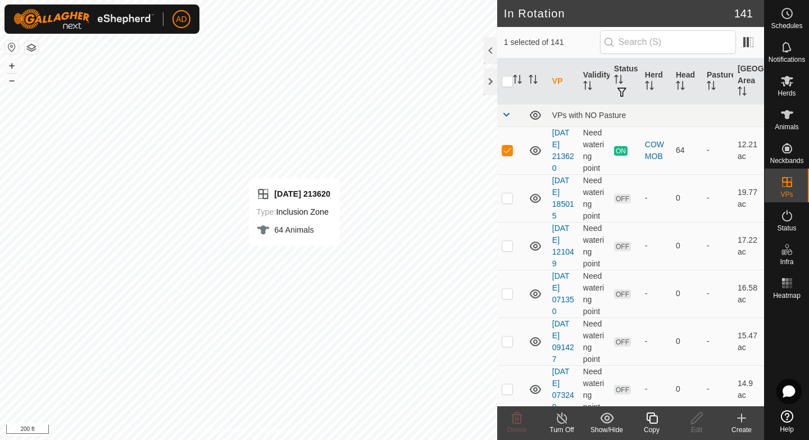
checkbox input "false"
checkbox input "true"
checkbox input "false"
click at [653, 424] on div "Copy" at bounding box center [651, 423] width 45 height 34
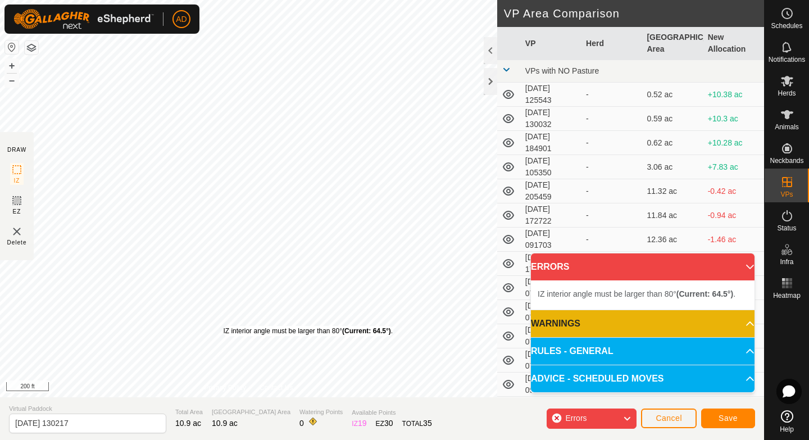
click at [223, 326] on div "IZ interior angle must be larger than 80° (Current: 64.5°) ." at bounding box center [308, 331] width 170 height 10
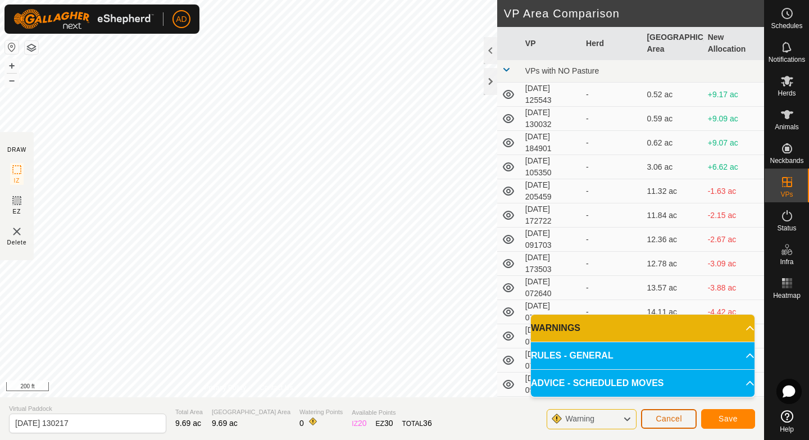
click at [679, 421] on span "Cancel" at bounding box center [669, 418] width 26 height 9
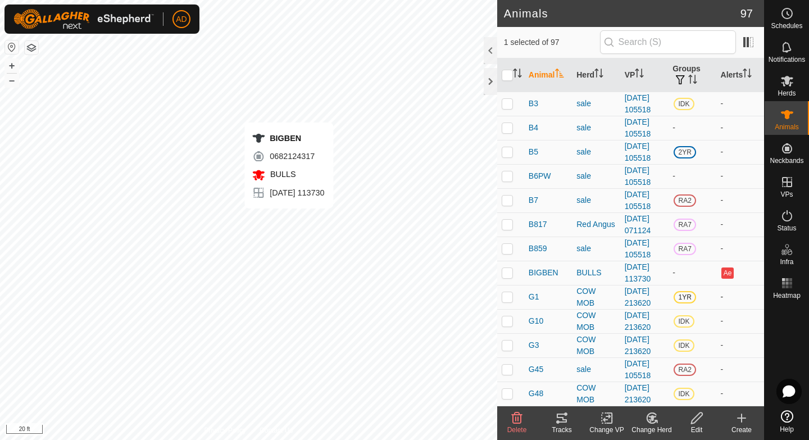
checkbox input "true"
checkbox input "false"
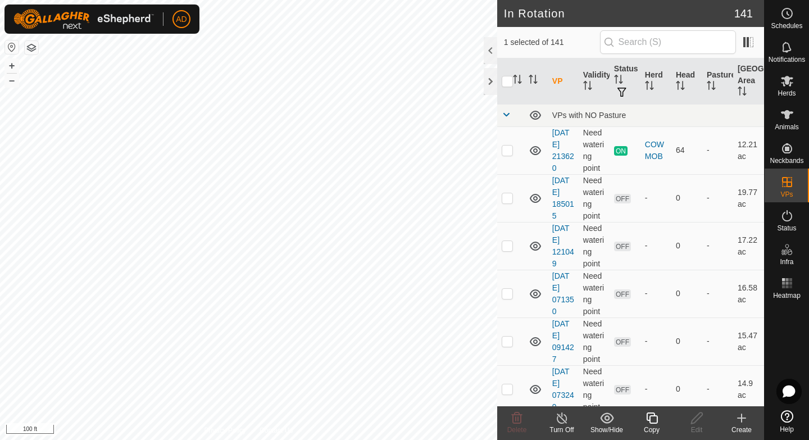
click at [651, 425] on div "Copy" at bounding box center [651, 430] width 45 height 10
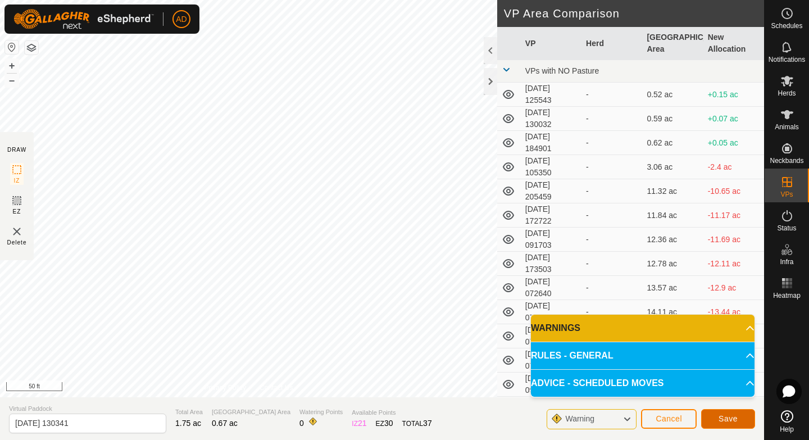
click at [741, 415] on button "Save" at bounding box center [728, 419] width 54 height 20
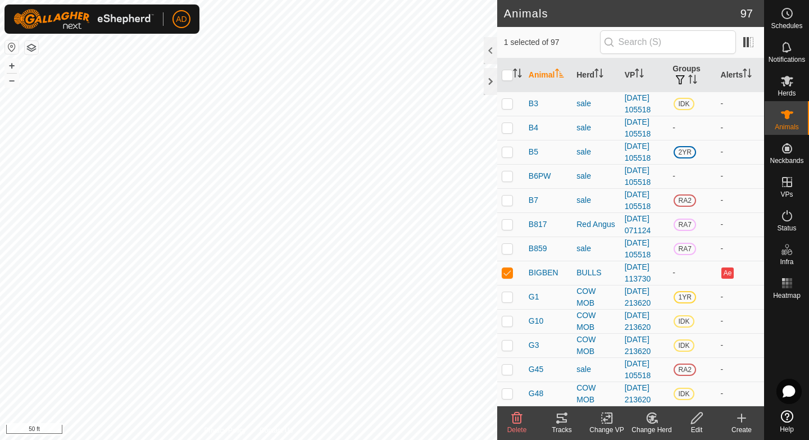
click at [610, 420] on icon at bounding box center [607, 417] width 14 height 13
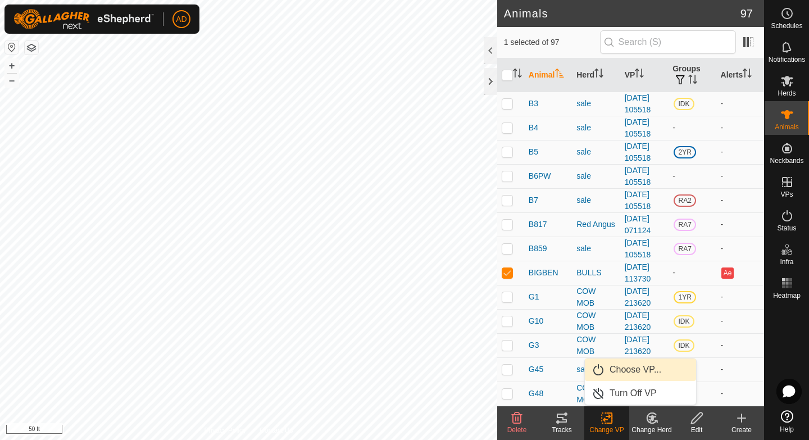
click at [619, 369] on span "Choose VP..." at bounding box center [636, 369] width 52 height 13
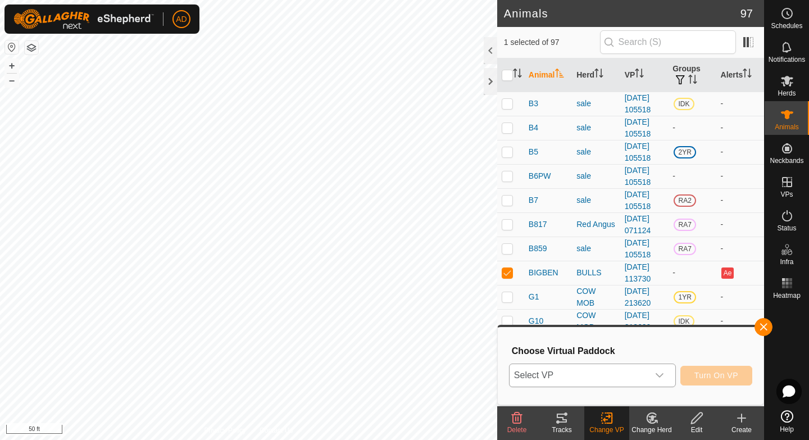
click at [575, 374] on span "Select VP" at bounding box center [579, 375] width 139 height 22
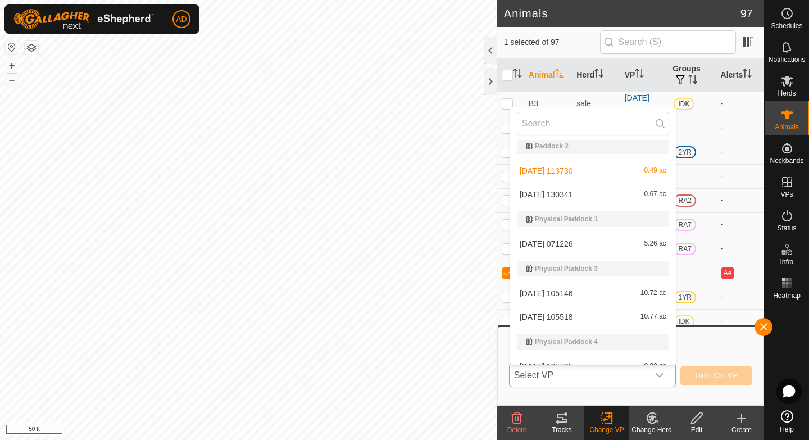
scroll to position [1774, 0]
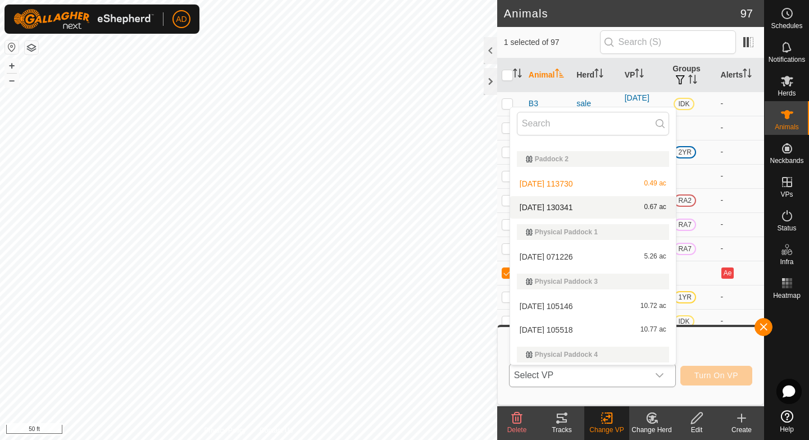
click at [552, 210] on li "[DATE] 130341 0.67 ac" at bounding box center [593, 207] width 166 height 22
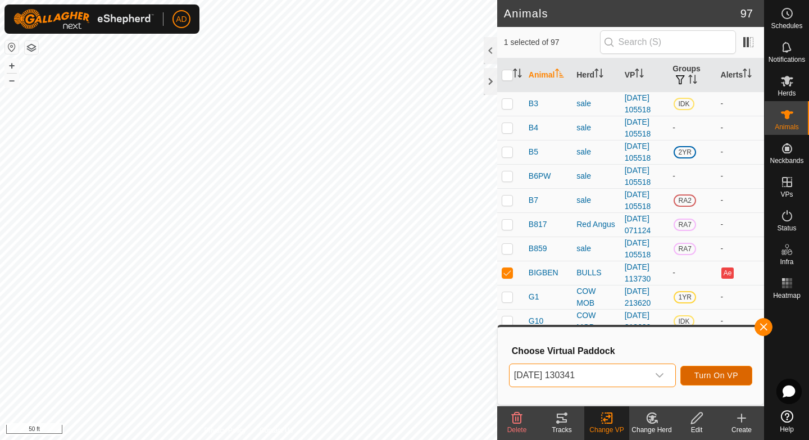
click at [701, 374] on span "Turn On VP" at bounding box center [717, 375] width 44 height 9
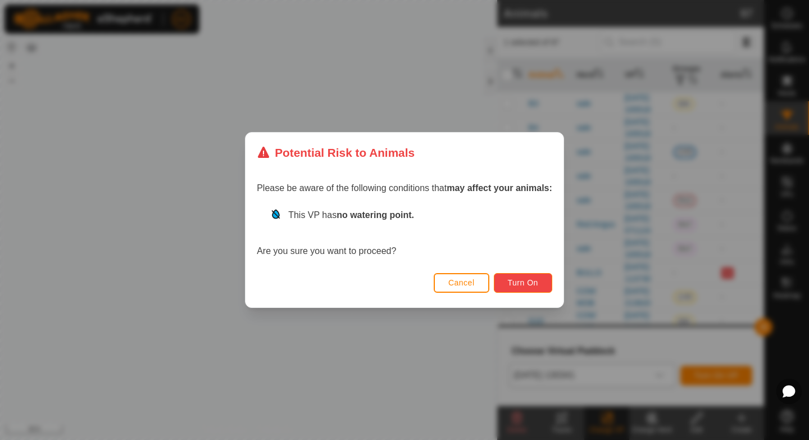
click at [522, 283] on span "Turn On" at bounding box center [523, 282] width 30 height 9
